Goal: Task Accomplishment & Management: Use online tool/utility

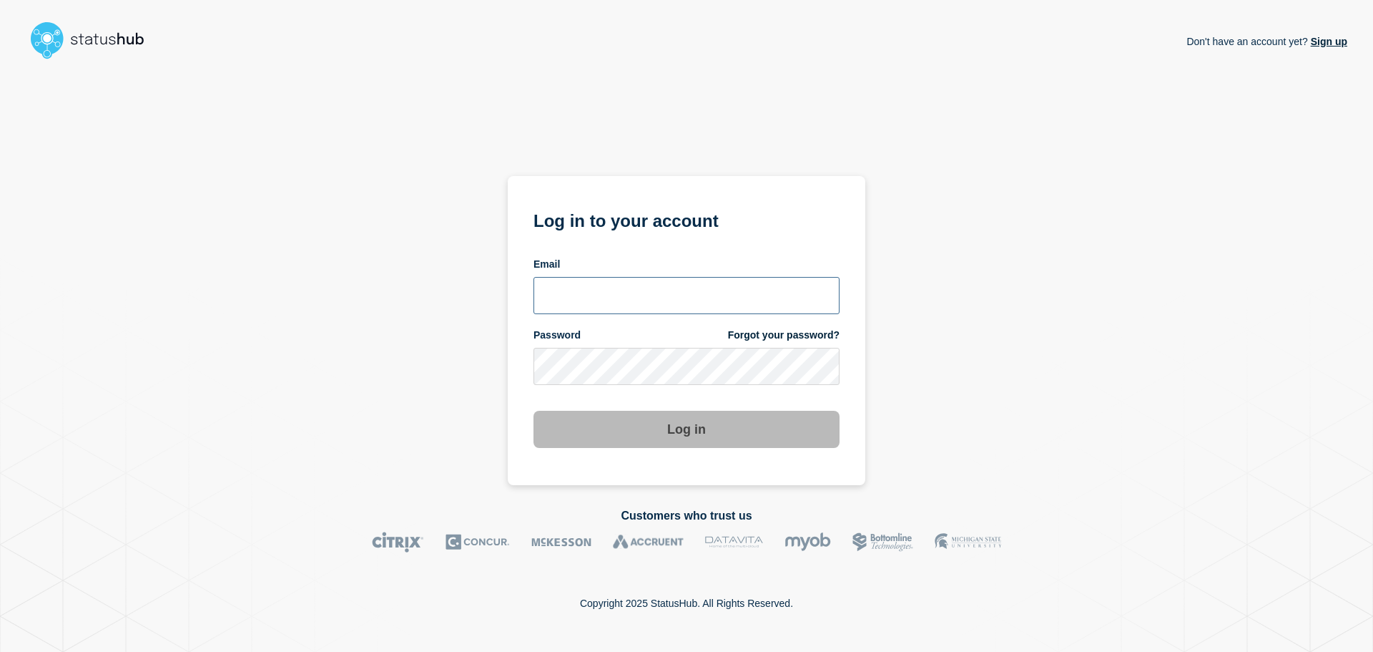
type input "ronnie.snow@conexon.us"
click at [659, 427] on button "Log in" at bounding box center [687, 429] width 306 height 37
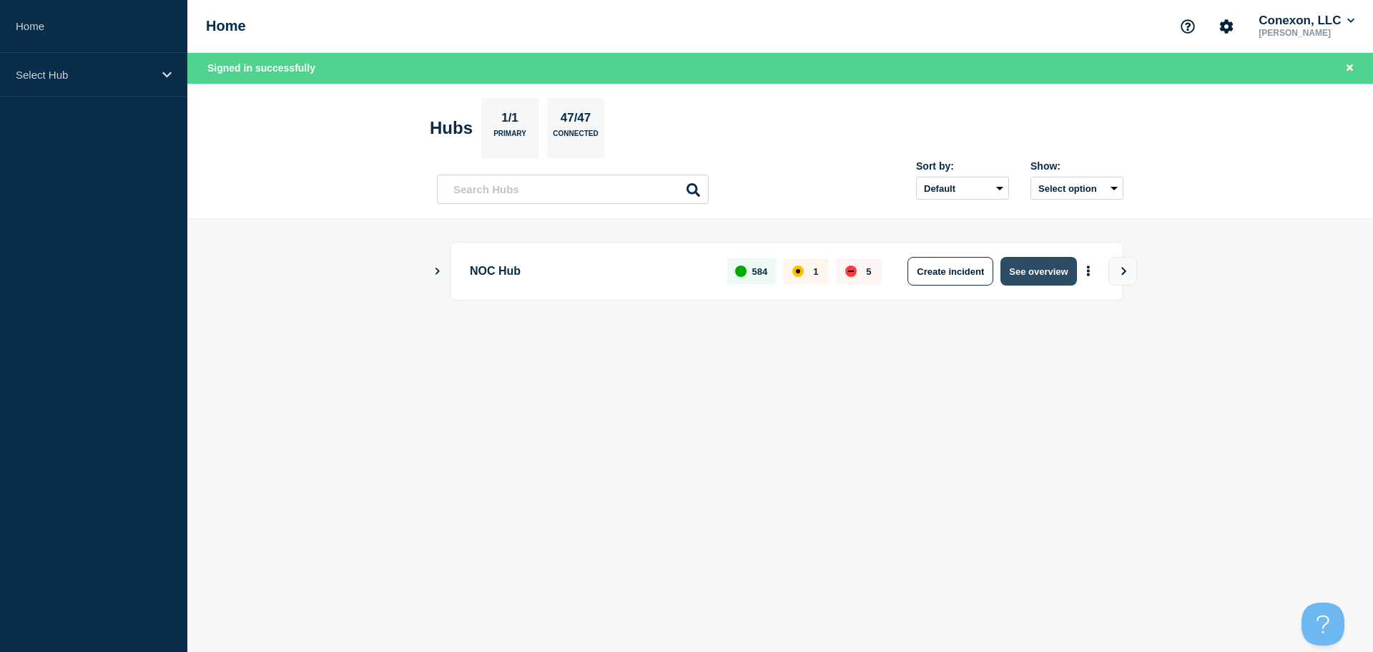
click at [1048, 270] on button "See overview" at bounding box center [1039, 271] width 76 height 29
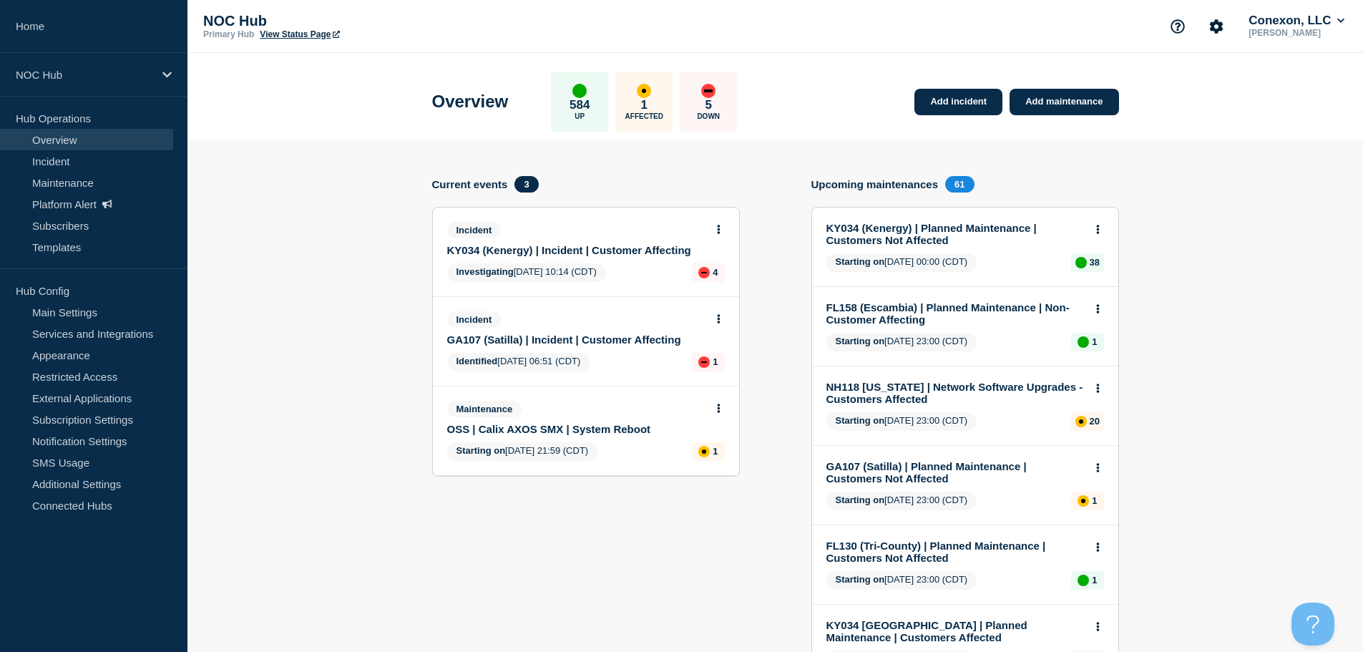
click at [717, 229] on icon at bounding box center [718, 229] width 3 height 9
click at [717, 264] on link "View incident" at bounding box center [712, 263] width 59 height 11
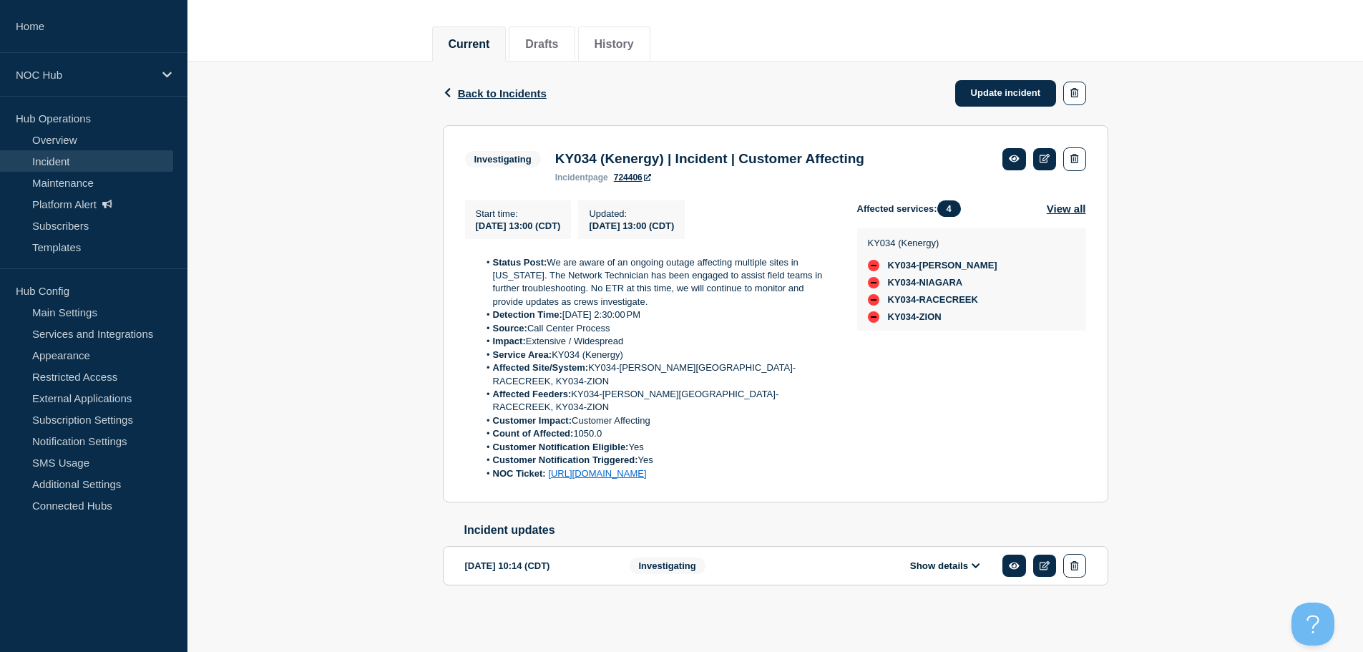
scroll to position [183, 0]
click at [941, 565] on button "Show details" at bounding box center [945, 565] width 79 height 12
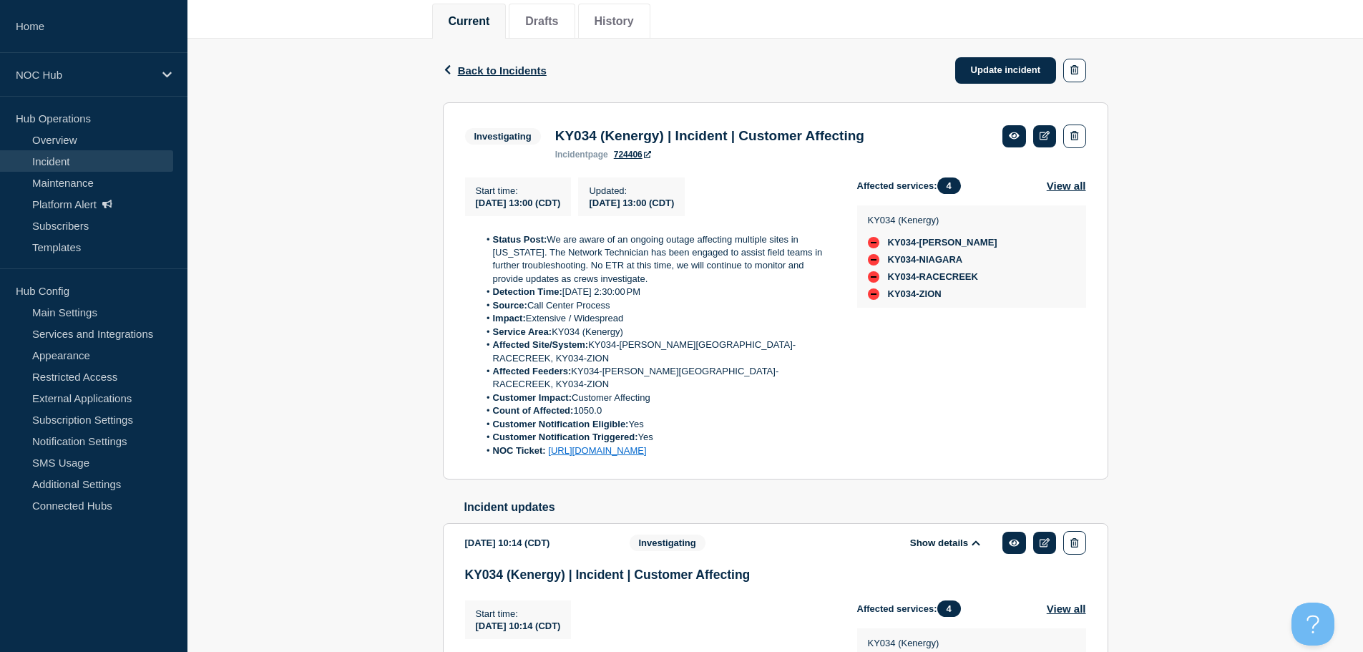
drag, startPoint x: 752, startPoint y: 471, endPoint x: 486, endPoint y: 245, distance: 348.6
click at [486, 245] on ol "Status Post: We are aware of an ongoing outage affecting multiple sites in [US_…" at bounding box center [649, 345] width 369 height 225
copy ol "Status Post: We are aware of an ongoing outage affecting multiple sites in [US_…"
click at [993, 69] on link "Update incident" at bounding box center [1006, 70] width 102 height 26
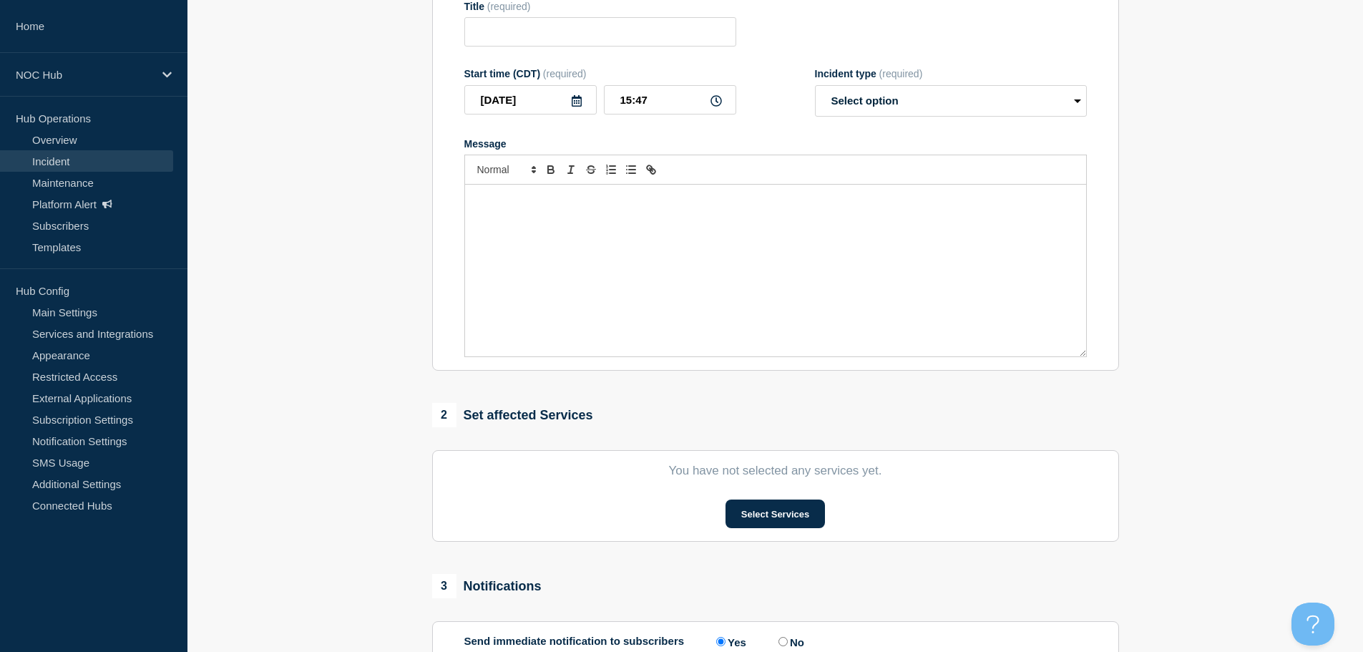
type input "KY034 (Kenergy) | Incident | Customer Affecting"
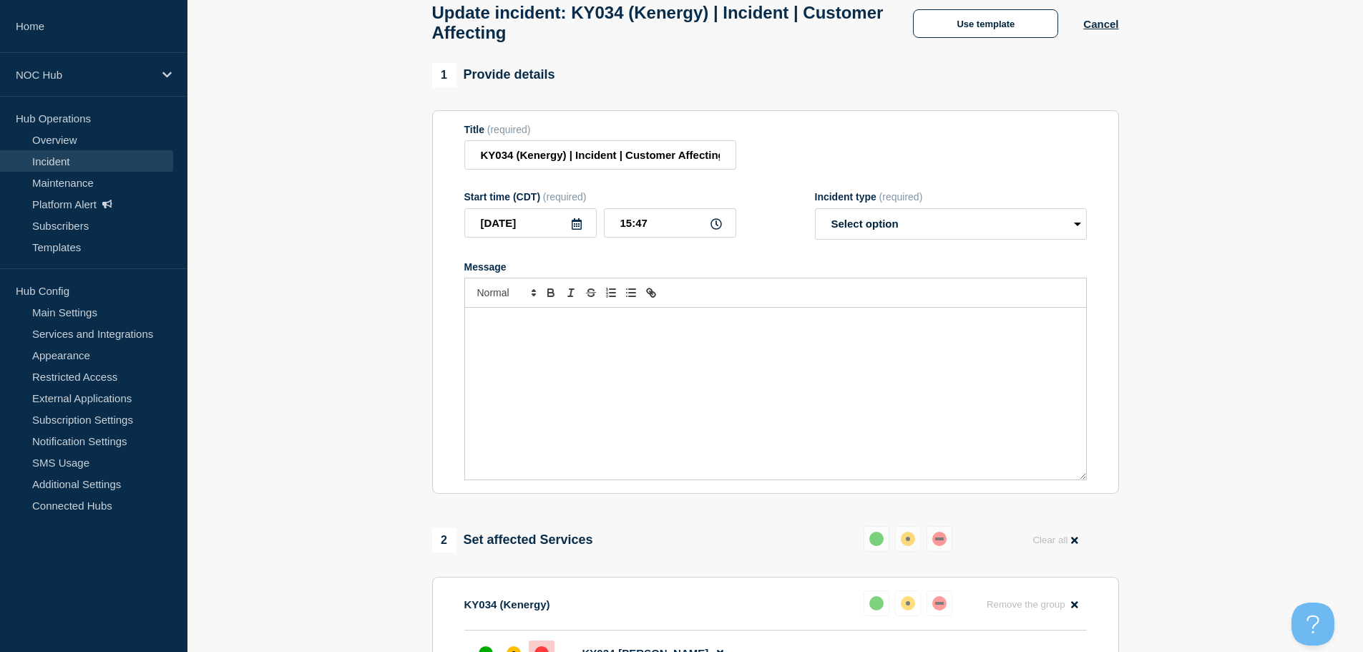
scroll to position [74, 0]
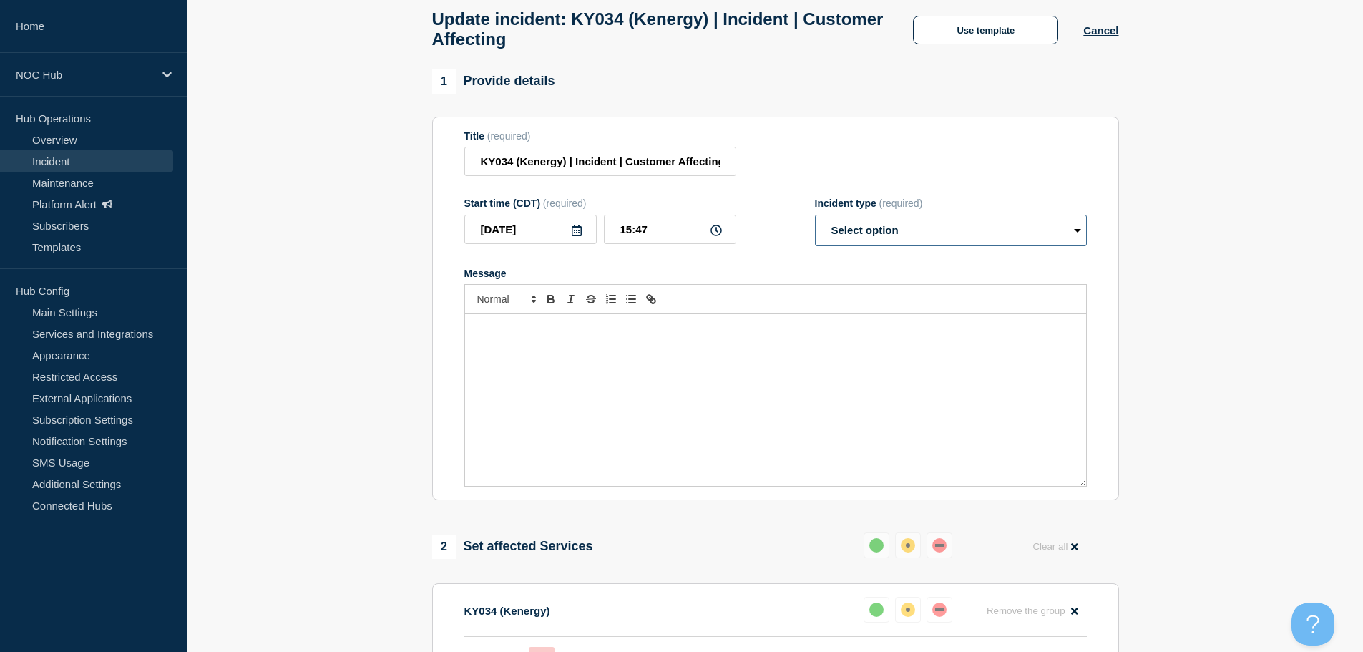
click at [951, 240] on select "Select option Investigating Identified Monitoring Resolved" at bounding box center [951, 230] width 272 height 31
select select "identified"
click at [815, 221] on select "Select option Investigating Identified Monitoring Resolved" at bounding box center [951, 230] width 272 height 31
click at [641, 406] on div "Message" at bounding box center [775, 400] width 621 height 172
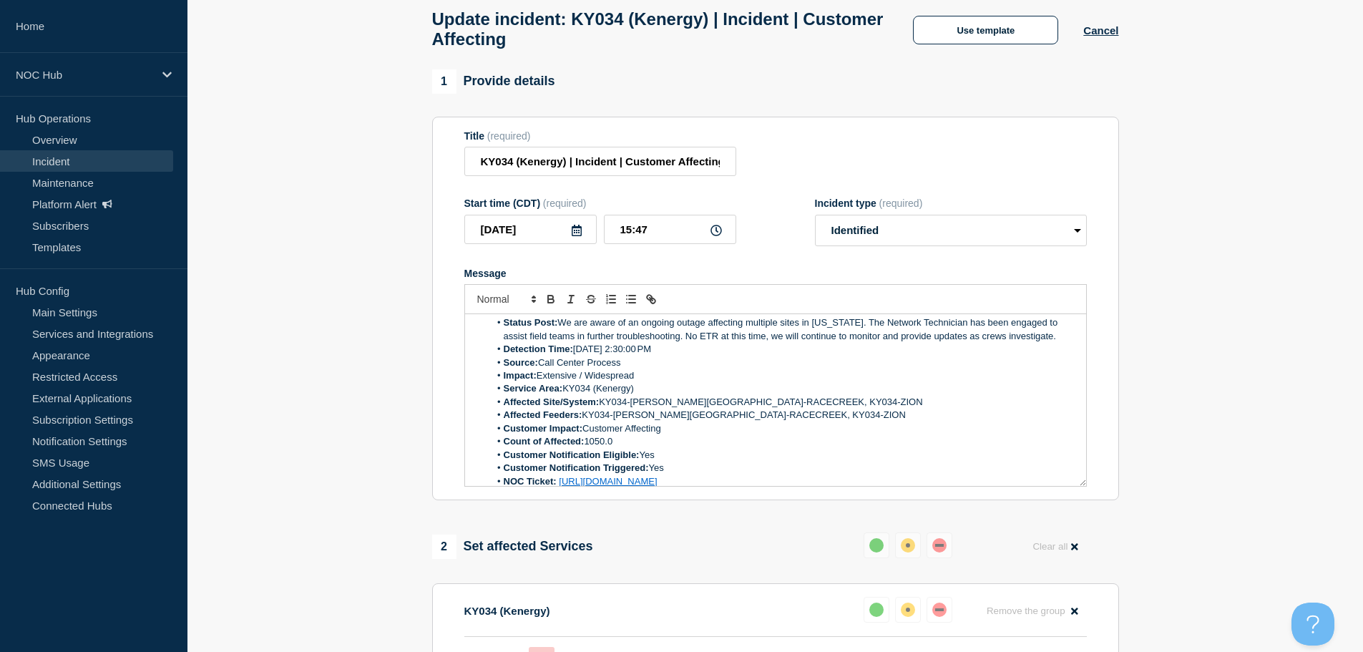
scroll to position [0, 0]
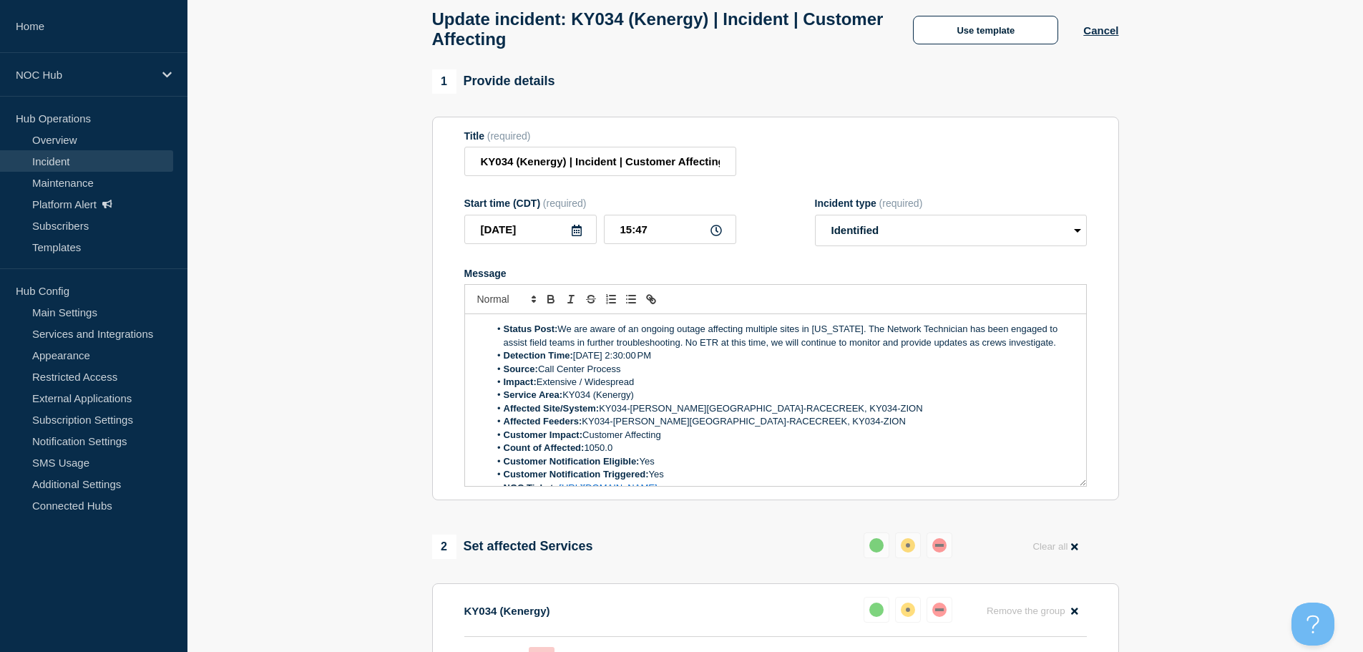
drag, startPoint x: 705, startPoint y: 356, endPoint x: 557, endPoint y: 333, distance: 149.8
click at [557, 333] on ol "Status Post: We are aware of an ongoing outage affecting multiple sites in [US_…" at bounding box center [775, 409] width 599 height 172
click at [816, 376] on li "Source: Call Center Process" at bounding box center [782, 369] width 586 height 13
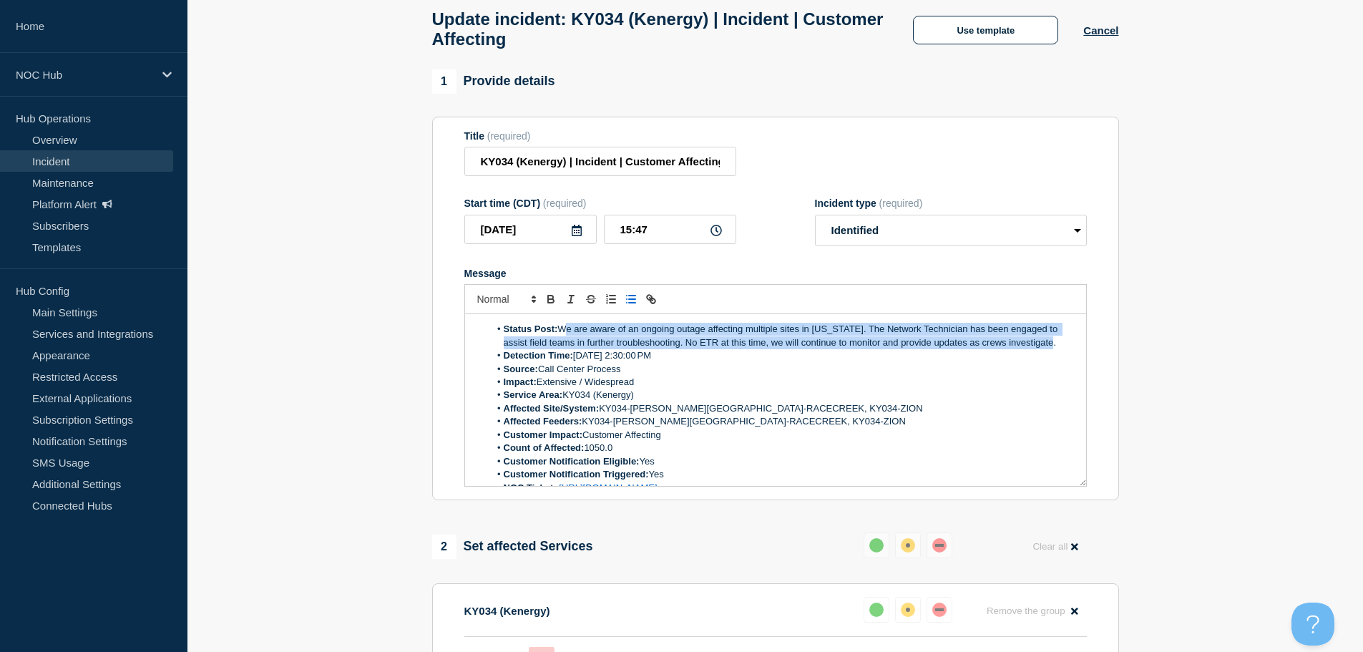
drag, startPoint x: 853, startPoint y: 331, endPoint x: 560, endPoint y: 330, distance: 292.5
click at [560, 330] on li "Status Post: We are aware of an ongoing outage affecting multiple sites in [US_…" at bounding box center [782, 336] width 586 height 26
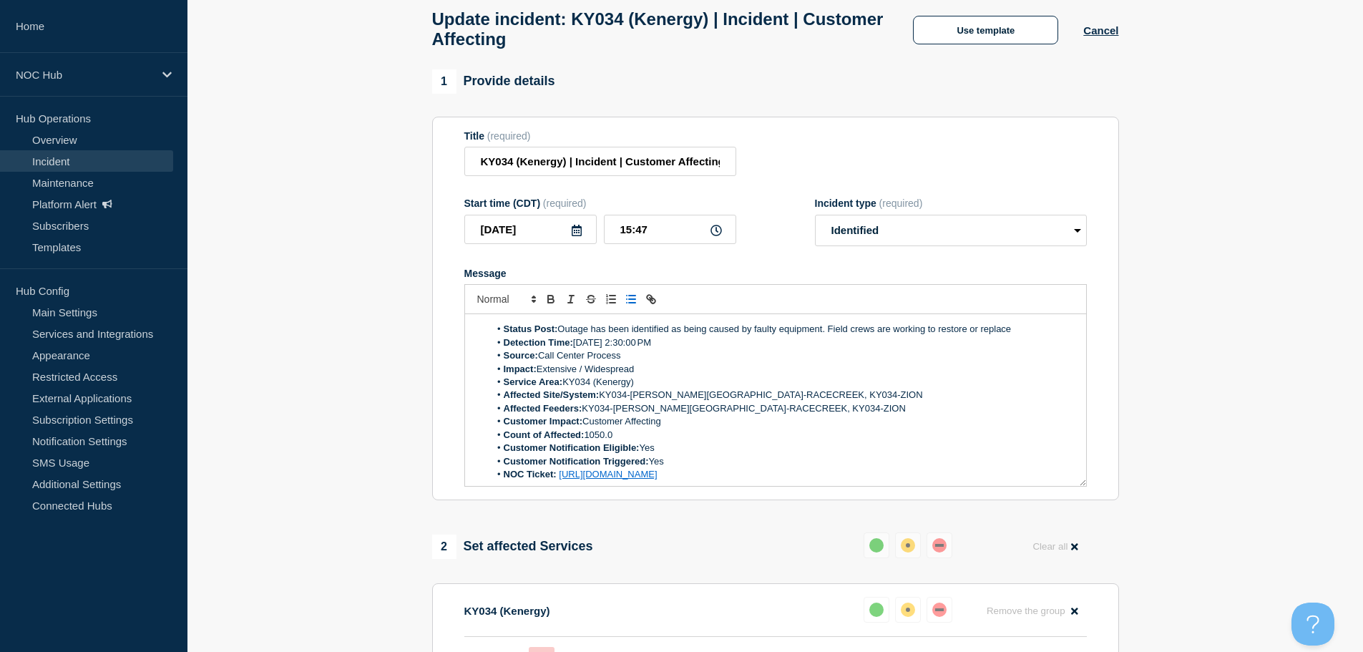
drag, startPoint x: 1029, startPoint y: 335, endPoint x: 895, endPoint y: 338, distance: 134.5
click at [895, 335] on li "Status Post: Outage has been identified as being caused by faulty equipment. Fi…" at bounding box center [782, 329] width 586 height 13
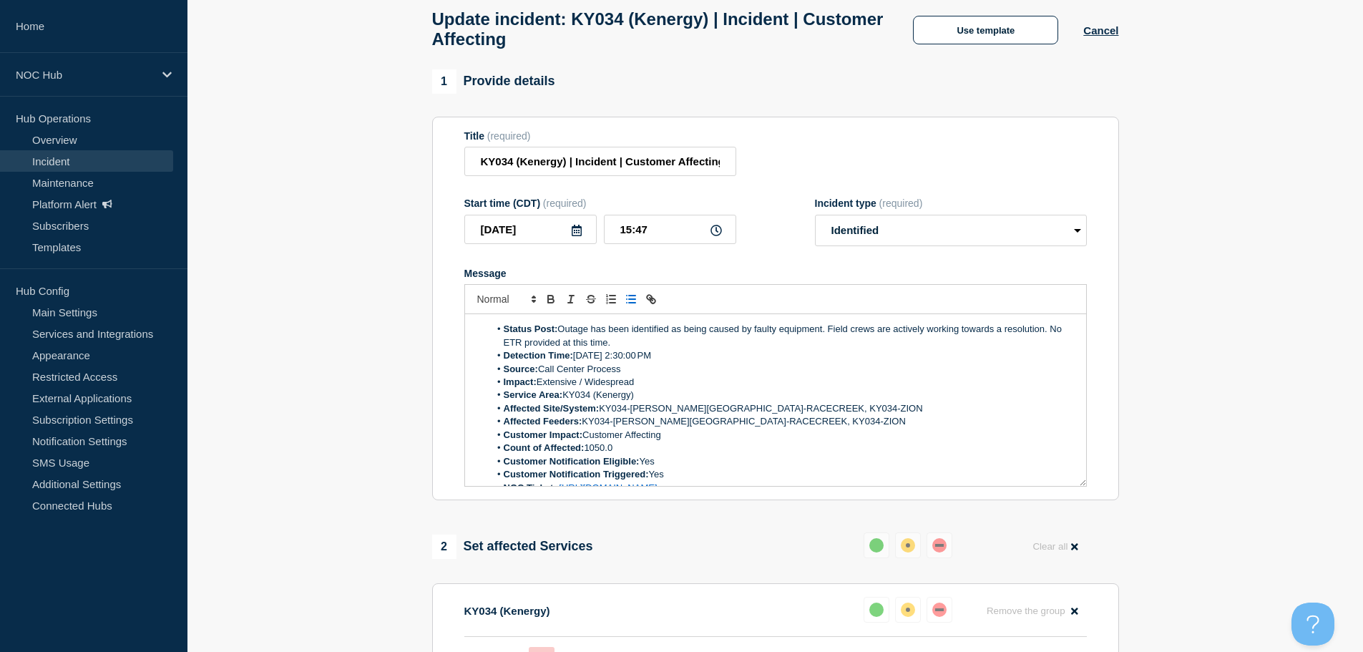
click at [630, 454] on li "Count of Affected: 1050.0" at bounding box center [782, 447] width 586 height 13
click at [709, 454] on li "Count of Affected: 1050" at bounding box center [782, 447] width 586 height 13
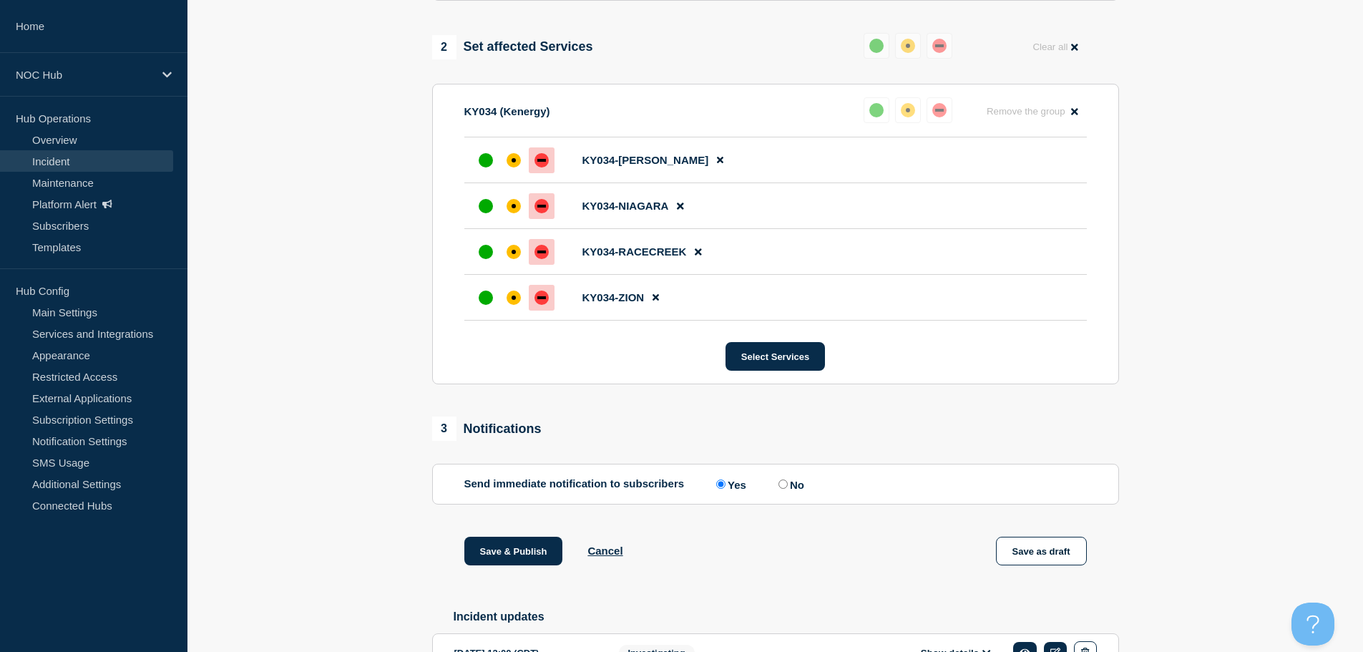
scroll to position [717, 0]
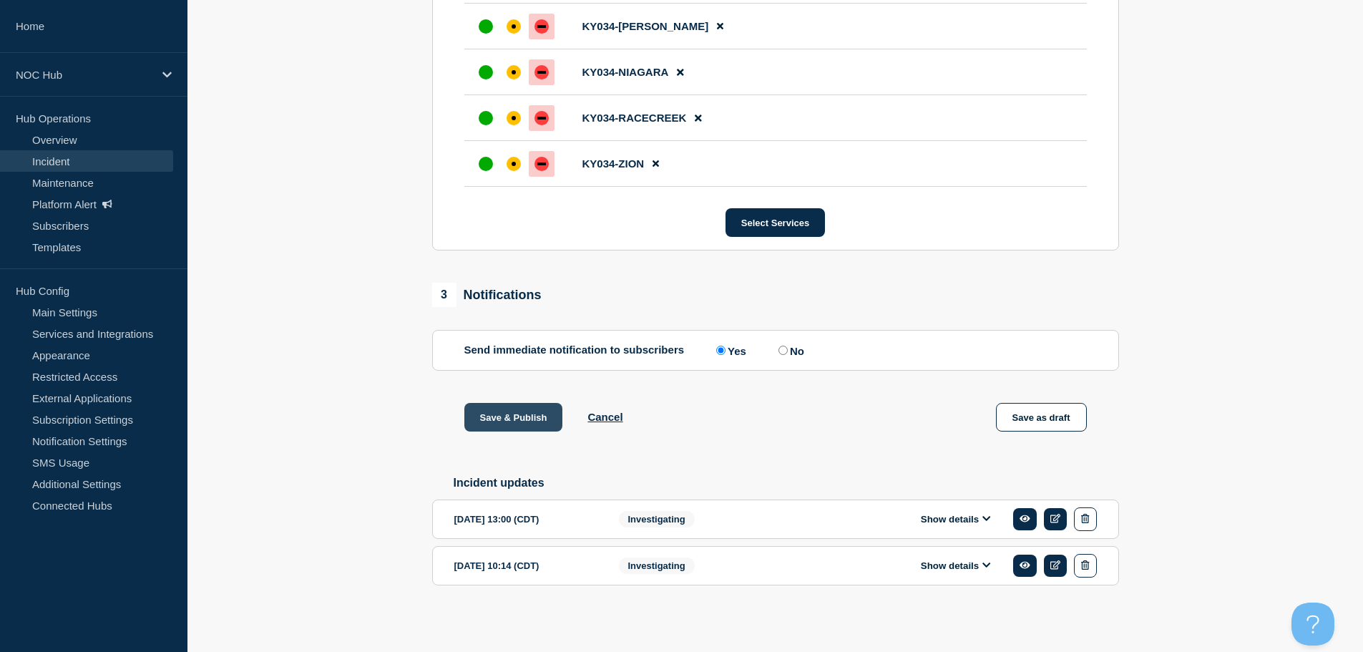
click at [505, 413] on button "Save & Publish" at bounding box center [513, 417] width 99 height 29
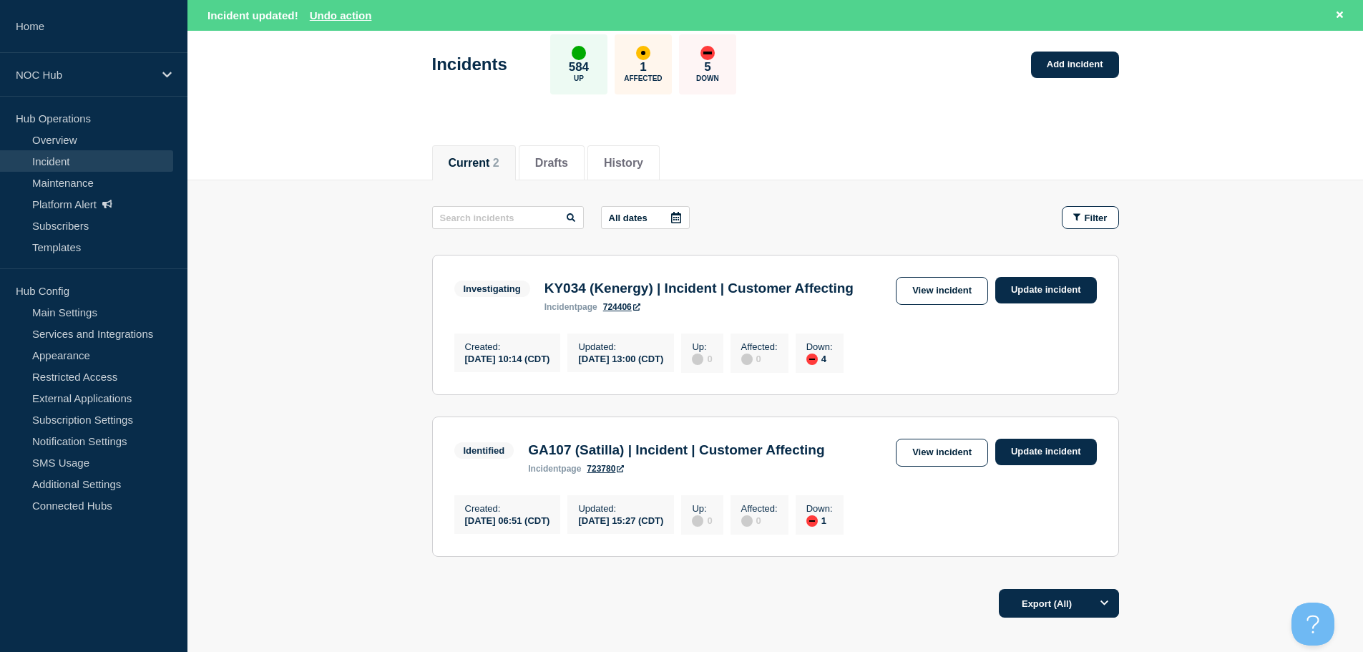
scroll to position [197, 0]
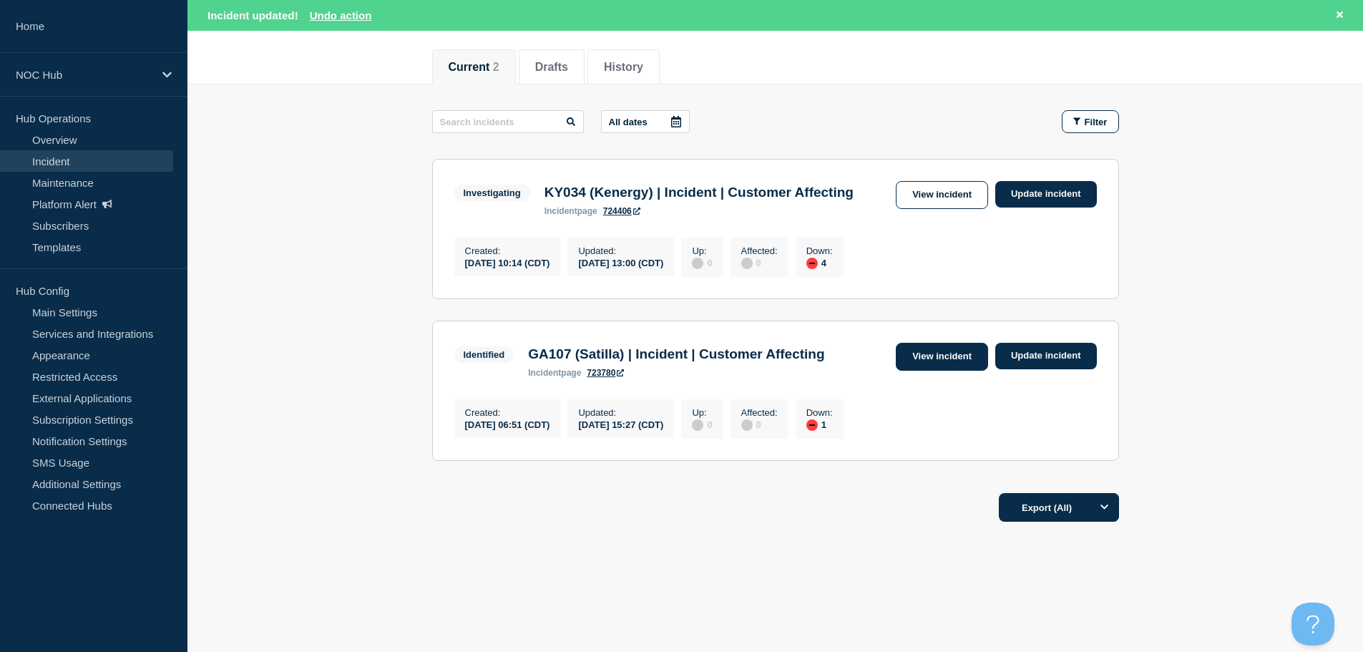
click at [945, 346] on link "View incident" at bounding box center [942, 357] width 92 height 28
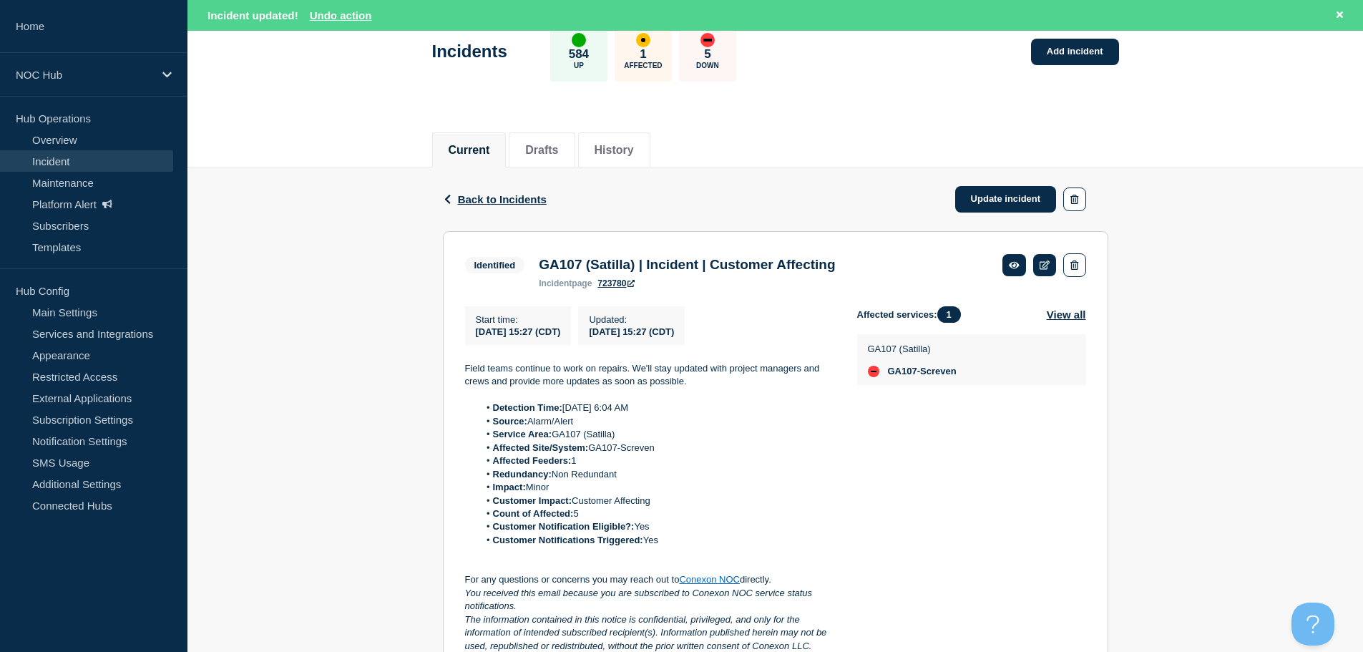
scroll to position [215, 0]
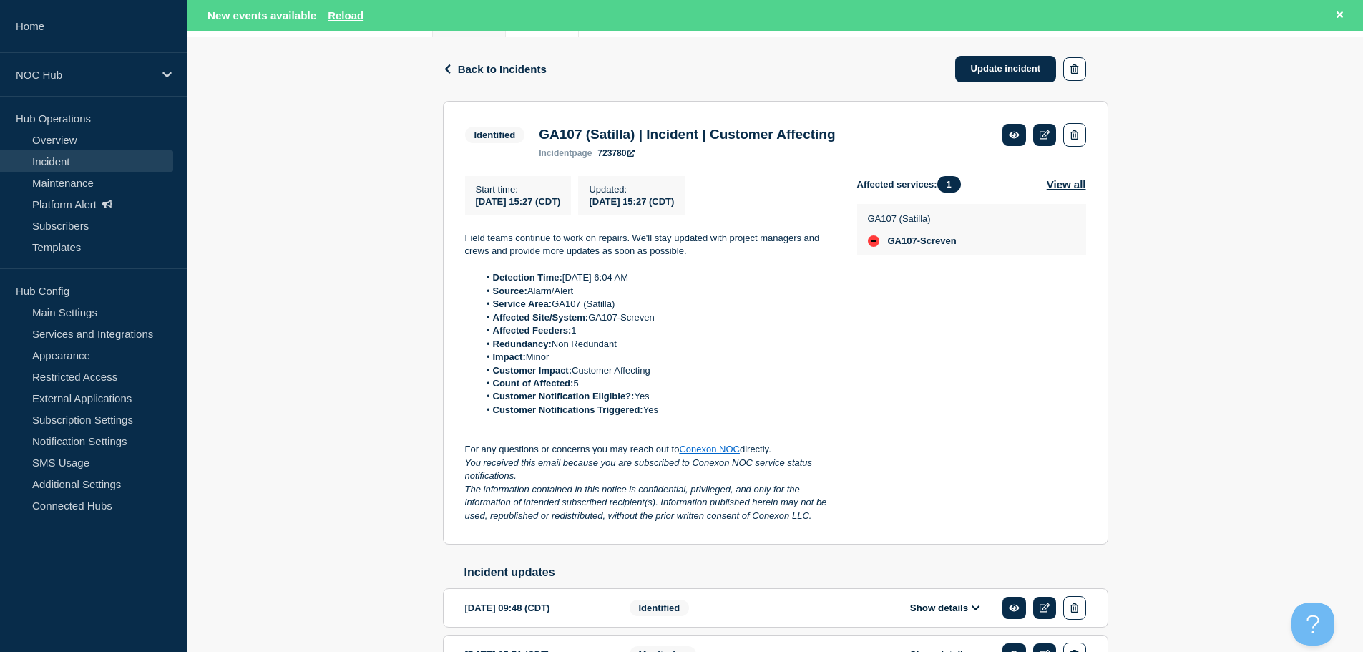
click at [49, 154] on link "Incident" at bounding box center [86, 160] width 173 height 21
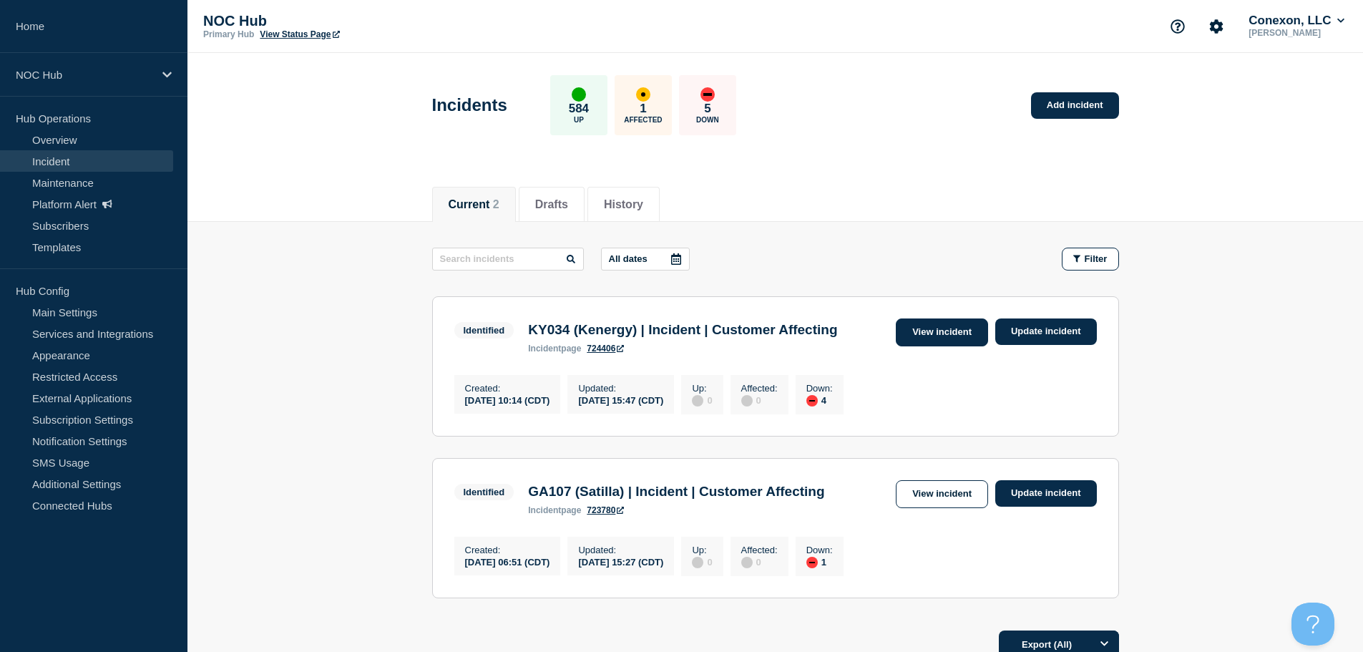
click at [945, 338] on link "View incident" at bounding box center [942, 332] width 92 height 28
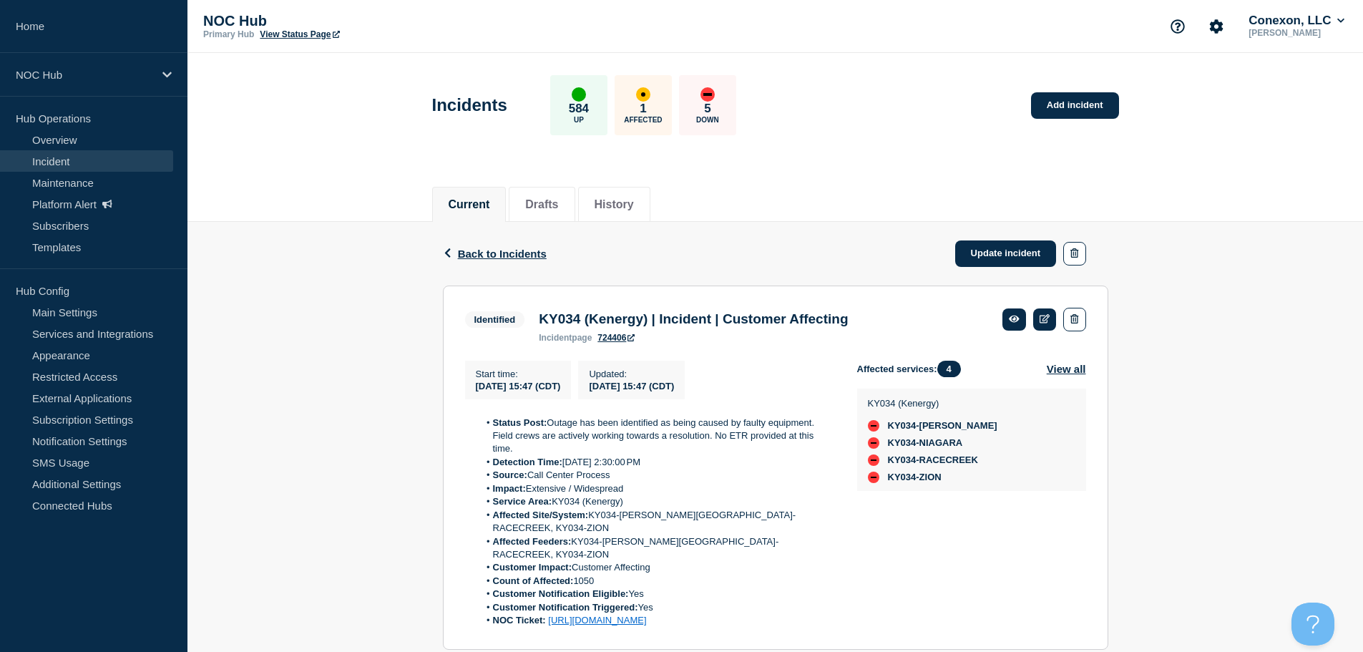
click at [57, 164] on link "Incident" at bounding box center [86, 160] width 173 height 21
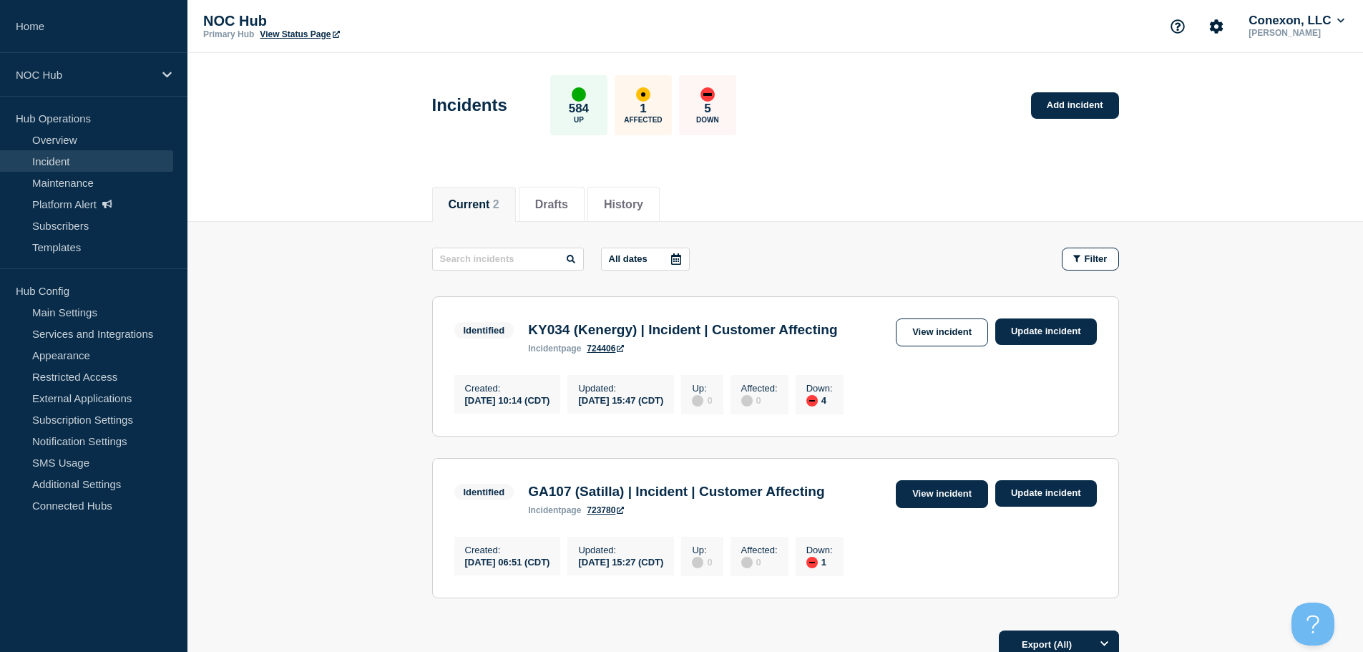
click at [938, 494] on link "View incident" at bounding box center [942, 494] width 92 height 28
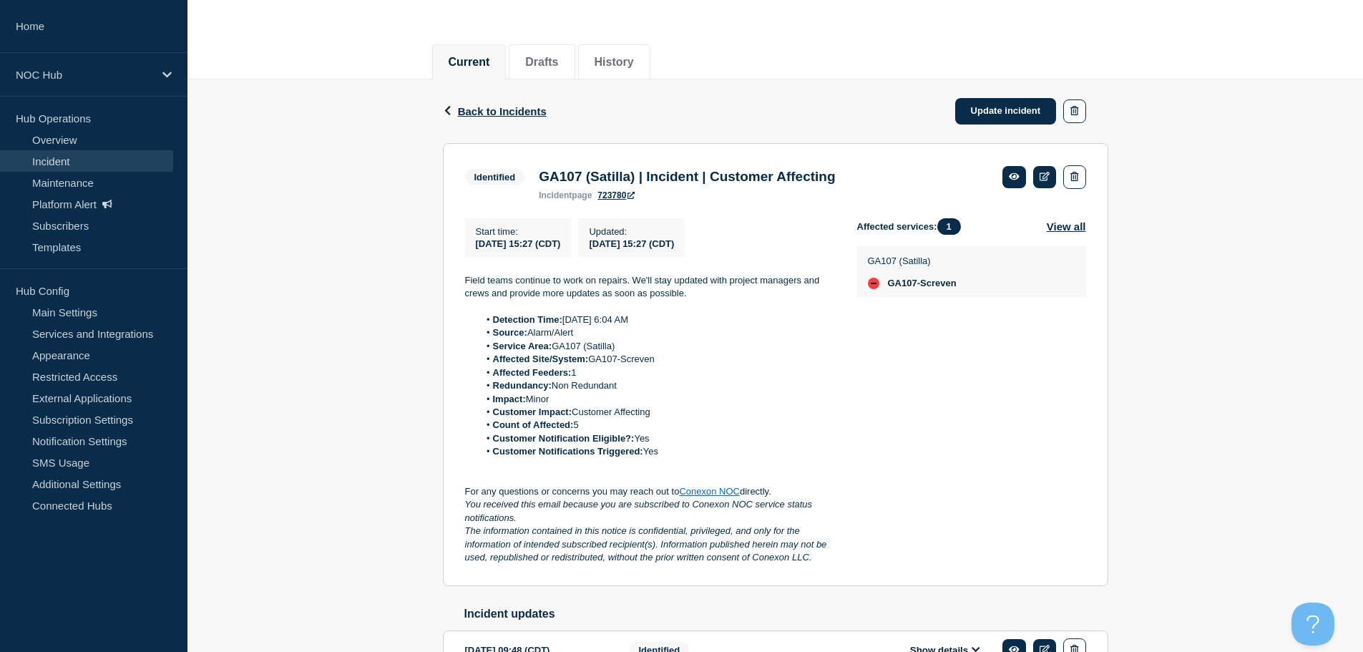
scroll to position [143, 0]
click at [55, 156] on link "Incident" at bounding box center [86, 160] width 173 height 21
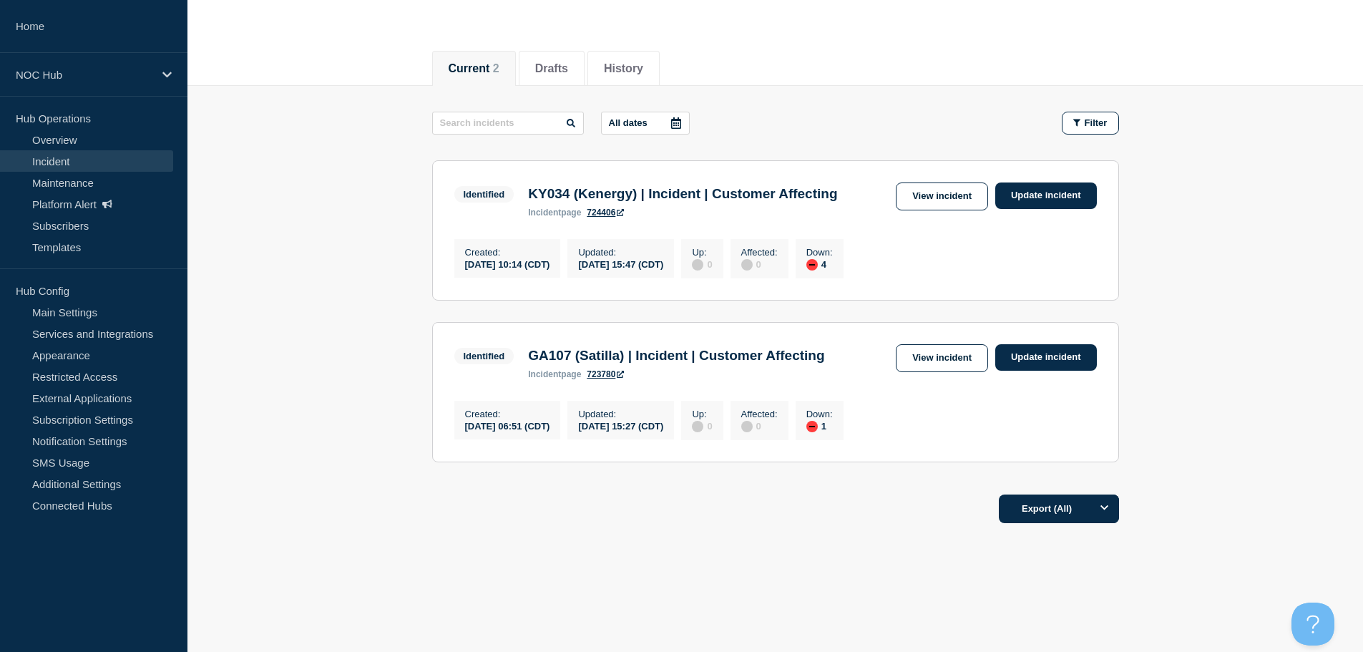
scroll to position [147, 0]
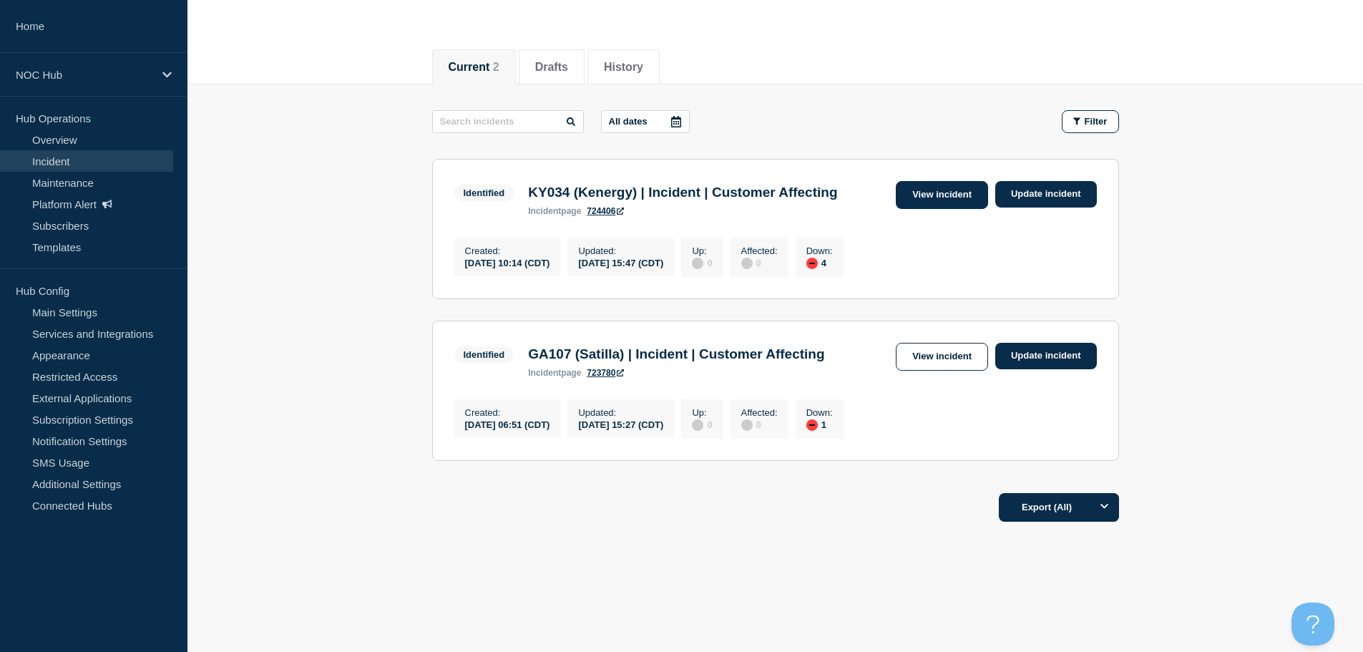
click at [926, 189] on link "View incident" at bounding box center [942, 195] width 92 height 28
